Goal: Task Accomplishment & Management: Use online tool/utility

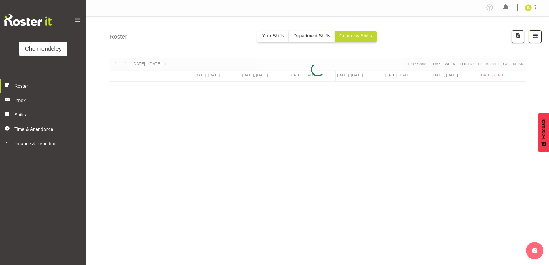
click at [536, 34] on span "button" at bounding box center [534, 35] width 7 height 7
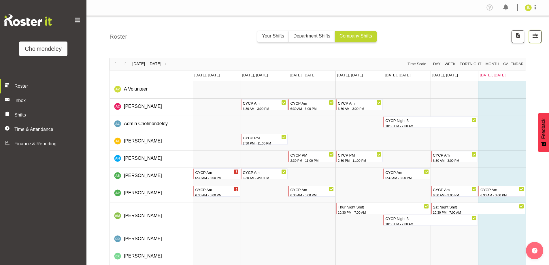
click at [535, 35] on span "button" at bounding box center [534, 35] width 7 height 7
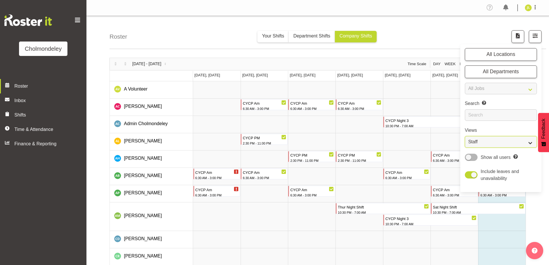
click at [509, 137] on select "Staff Role Shift - Horizontal Shift - Vertical Staff - Location" at bounding box center [501, 142] width 72 height 12
select select "shift"
click at [465, 136] on select "Staff Role Shift - Horizontal Shift - Vertical Staff - Location" at bounding box center [501, 142] width 72 height 12
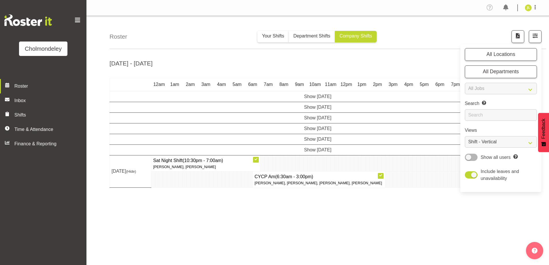
click at [295, 227] on div "[DATE] - [DATE] [DATE] - [DATE] [DATE] Day Week Fortnight Month calendar Month …" at bounding box center [328, 168] width 439 height 230
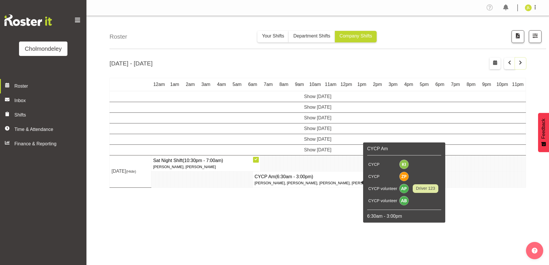
click at [523, 62] on span "button" at bounding box center [520, 62] width 7 height 7
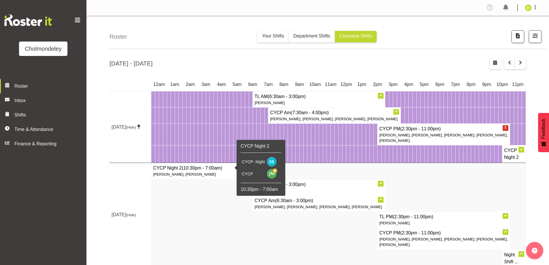
click at [137, 129] on icon at bounding box center [138, 126] width 3 height 5
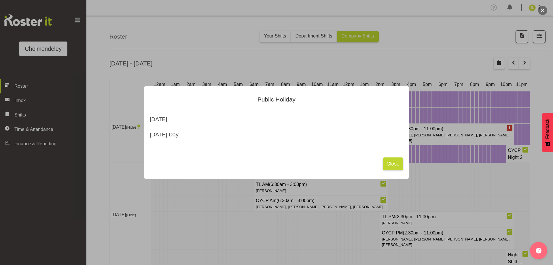
click at [124, 145] on div at bounding box center [276, 132] width 553 height 265
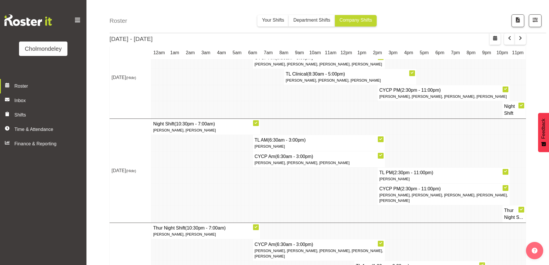
scroll to position [317, 0]
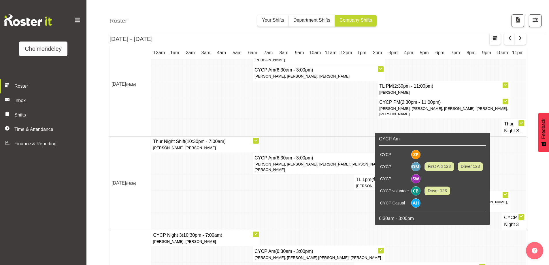
click at [315, 135] on td at bounding box center [317, 128] width 4 height 18
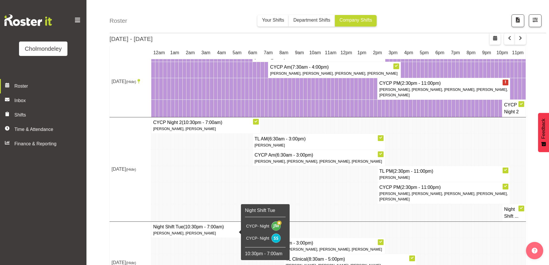
scroll to position [0, 0]
